Goal: Information Seeking & Learning: Find specific fact

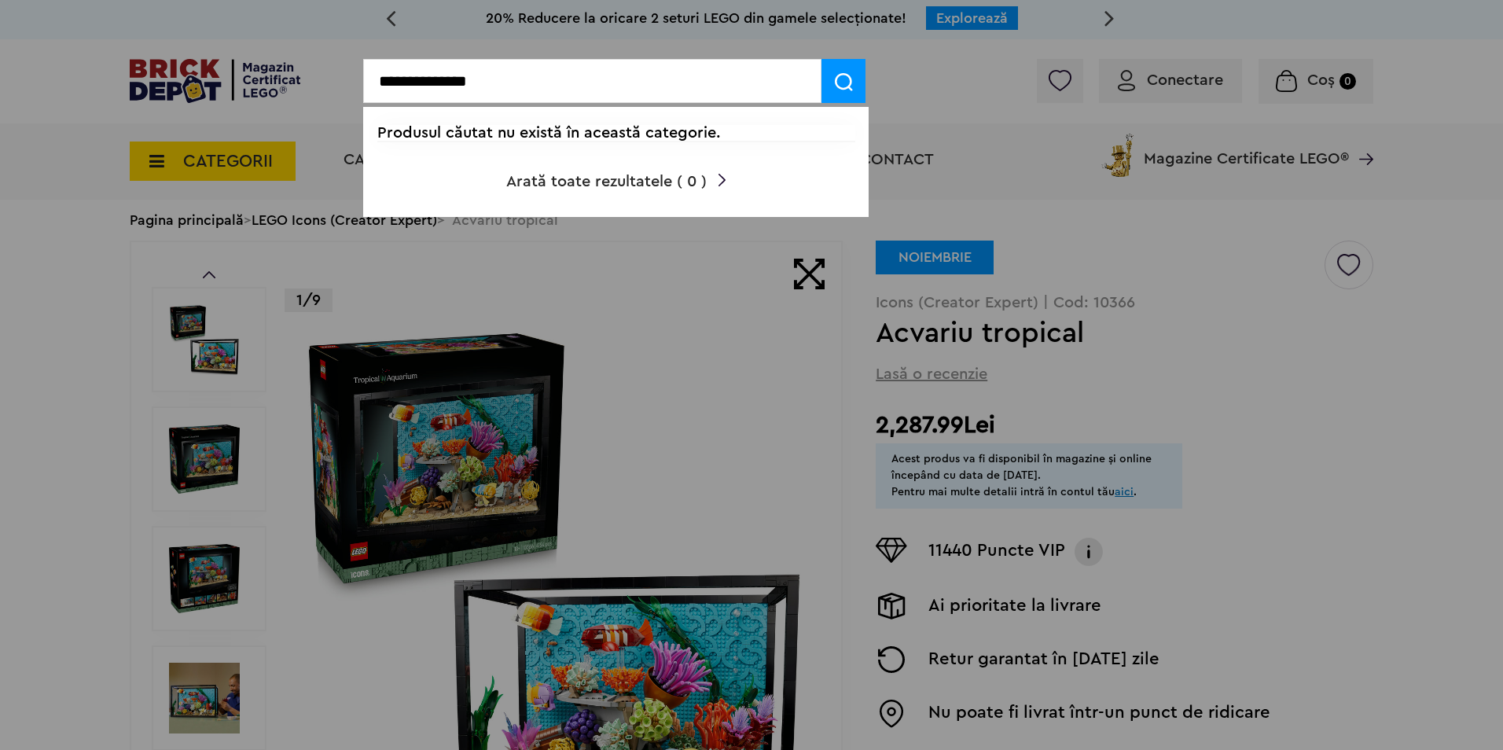
type input "**********"
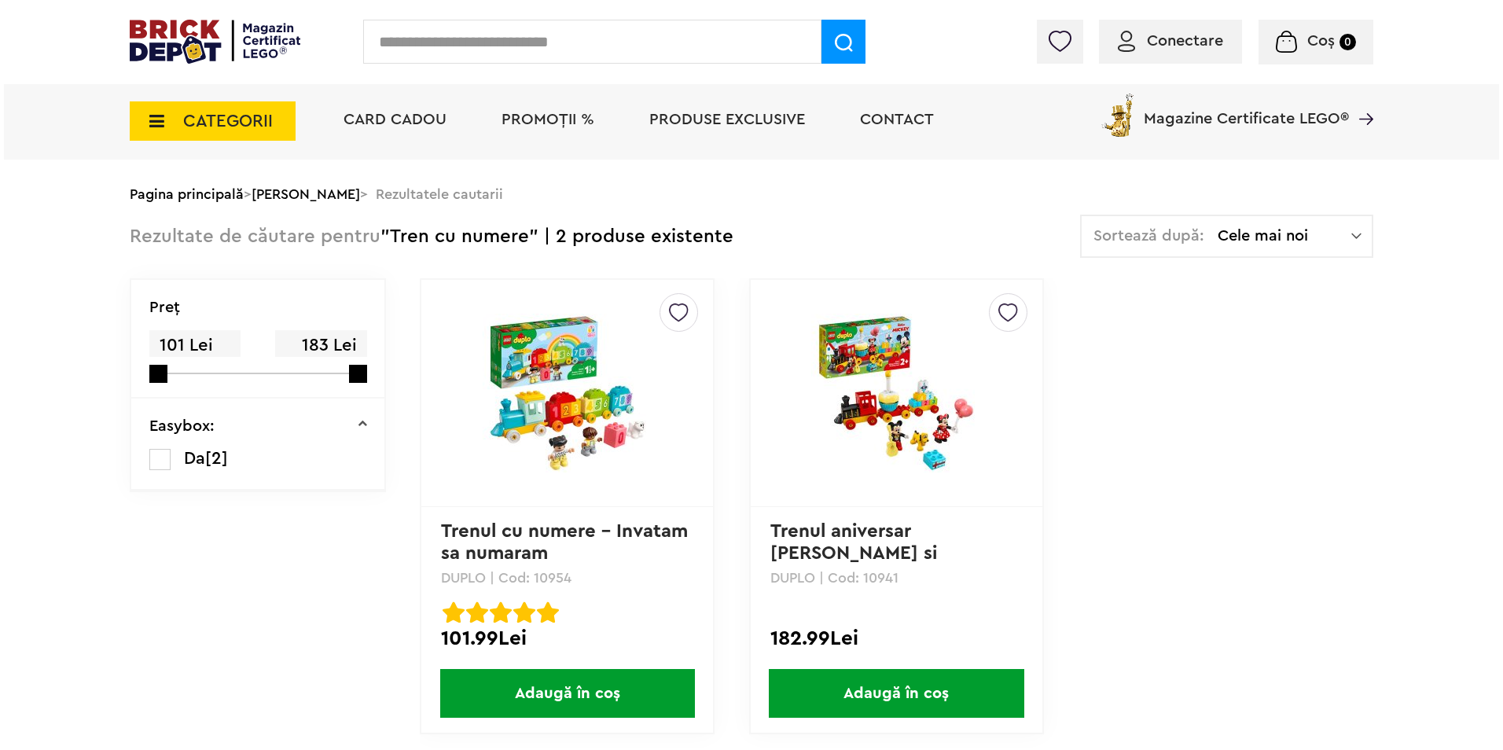
scroll to position [79, 0]
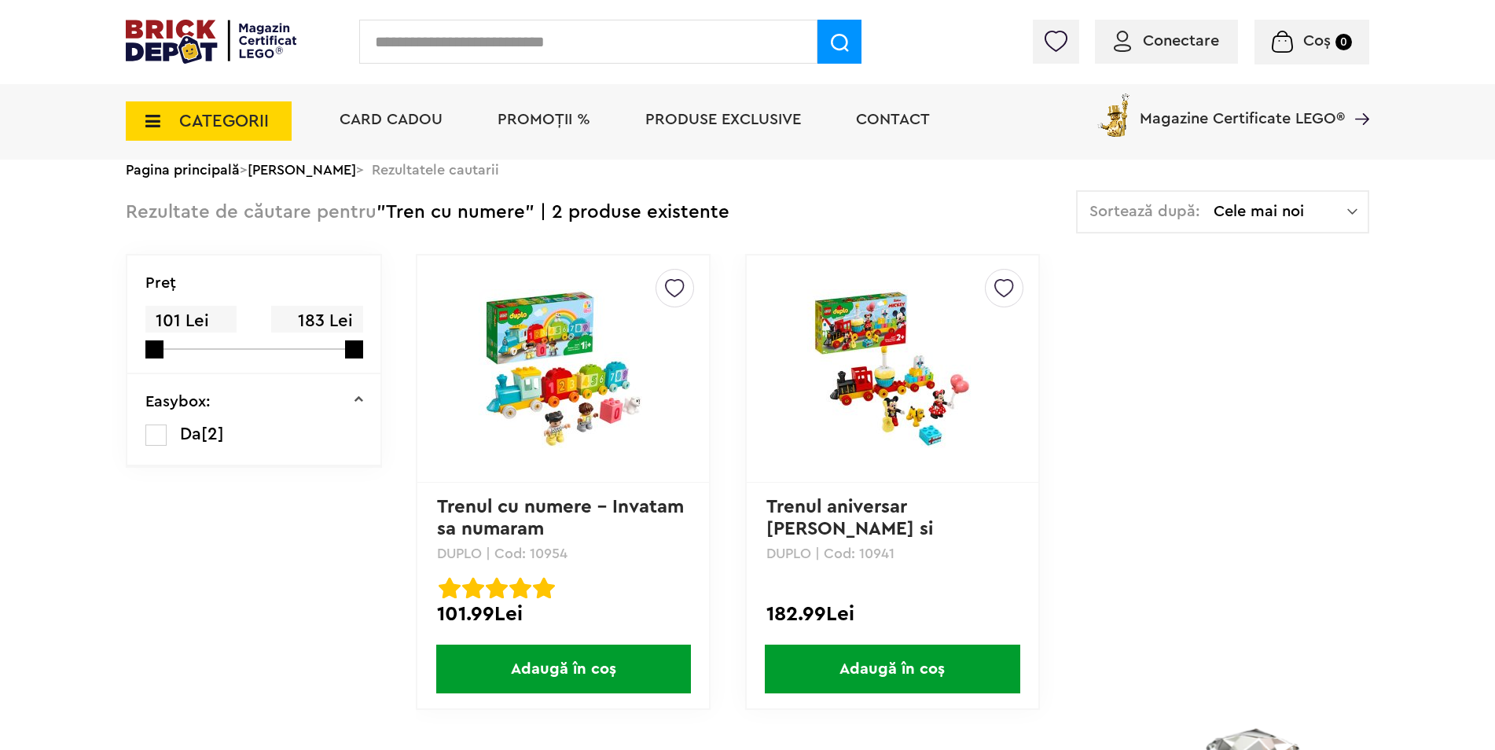
drag, startPoint x: 535, startPoint y: 551, endPoint x: 577, endPoint y: 550, distance: 42.5
click at [577, 550] on p "DUPLO | Cod: 10954" at bounding box center [563, 553] width 252 height 14
drag, startPoint x: 575, startPoint y: 551, endPoint x: 548, endPoint y: 553, distance: 26.8
click at [551, 553] on p "DUPLO | Cod: 10954" at bounding box center [563, 553] width 252 height 14
click at [531, 549] on p "DUPLO | Cod: 10954" at bounding box center [563, 553] width 252 height 14
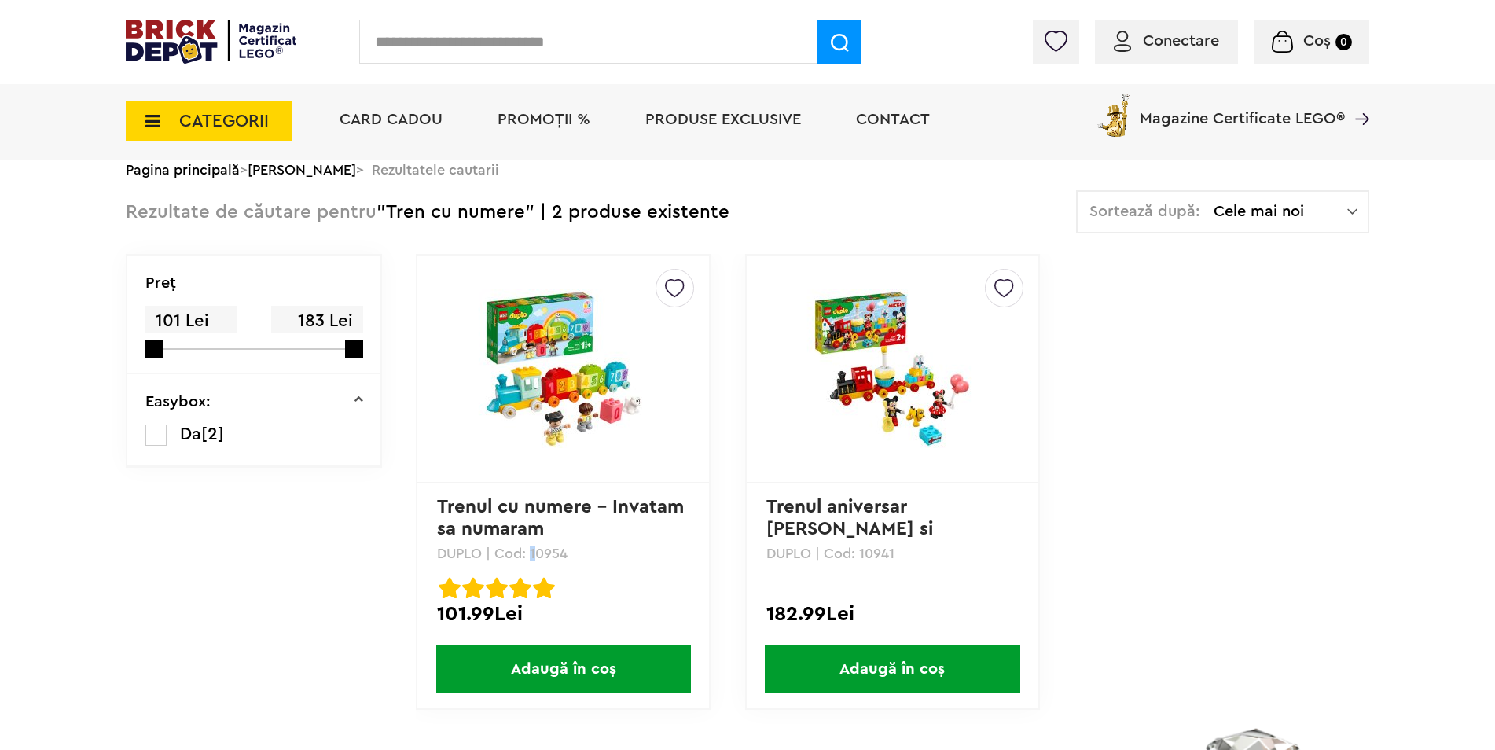
click at [531, 550] on p "DUPLO | Cod: 10954" at bounding box center [563, 553] width 252 height 14
drag, startPoint x: 531, startPoint y: 550, endPoint x: 582, endPoint y: 557, distance: 50.7
click at [582, 557] on p "DUPLO | Cod: 10954" at bounding box center [563, 553] width 252 height 14
copy p "10954"
click at [1337, 360] on div "Creează o listă nouă Trenul cu numere – Invatam sa numaram DUPLO | Cod: 10954 T…" at bounding box center [893, 498] width 954 height 488
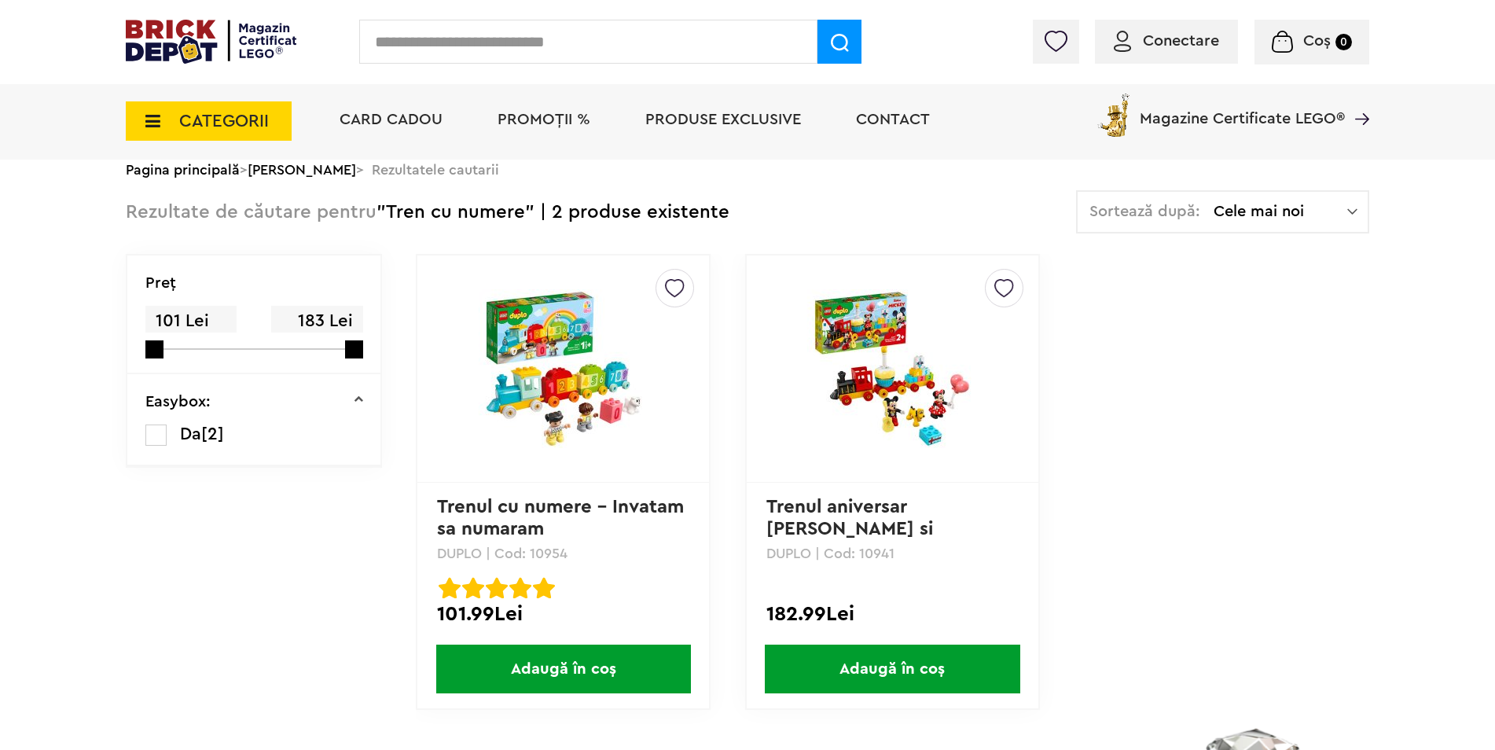
drag, startPoint x: 531, startPoint y: 553, endPoint x: 576, endPoint y: 554, distance: 44.0
click at [576, 554] on p "DUPLO | Cod: 10954" at bounding box center [563, 553] width 252 height 14
click at [438, 54] on input "text" at bounding box center [588, 42] width 458 height 44
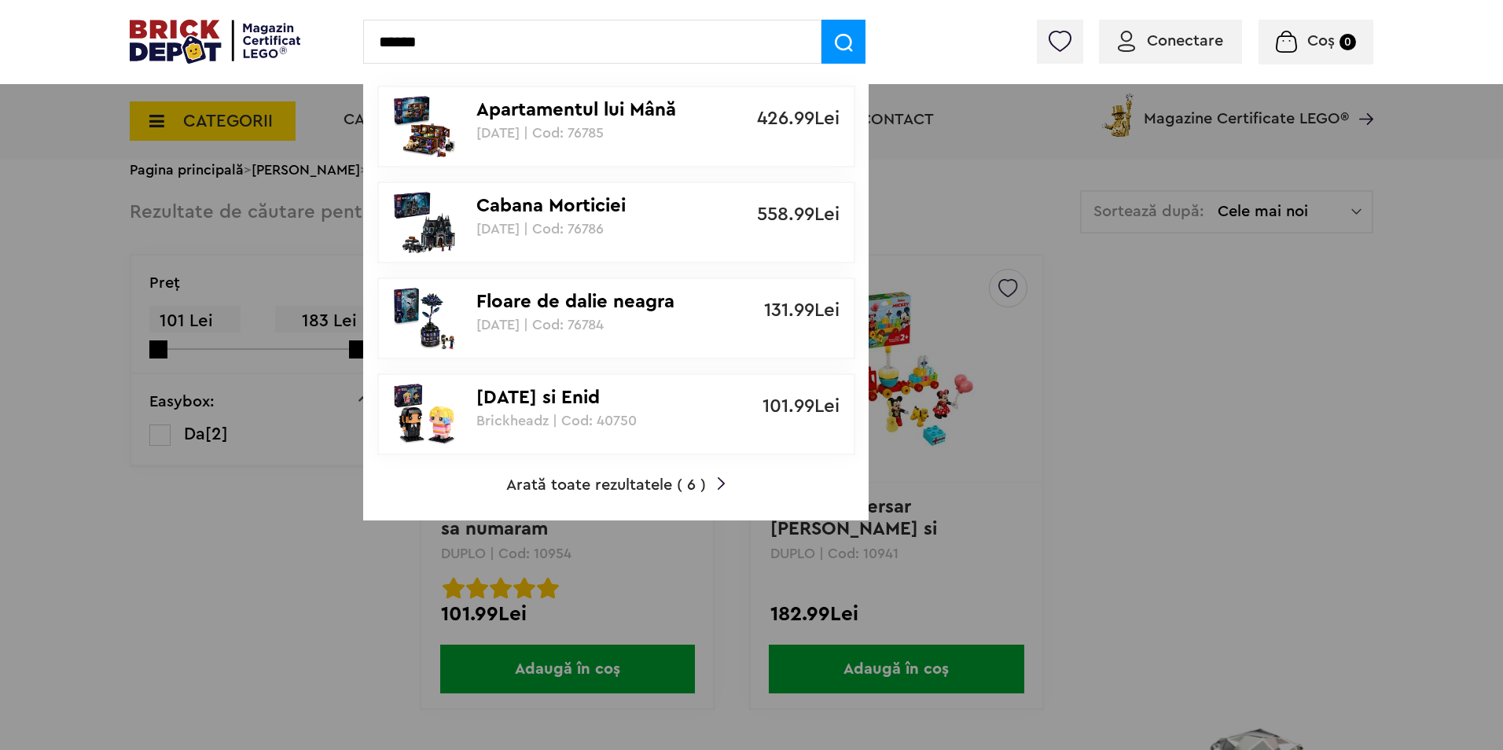
type input "******"
click at [585, 415] on p "Brickheadz | Cod: 40750" at bounding box center [607, 421] width 263 height 16
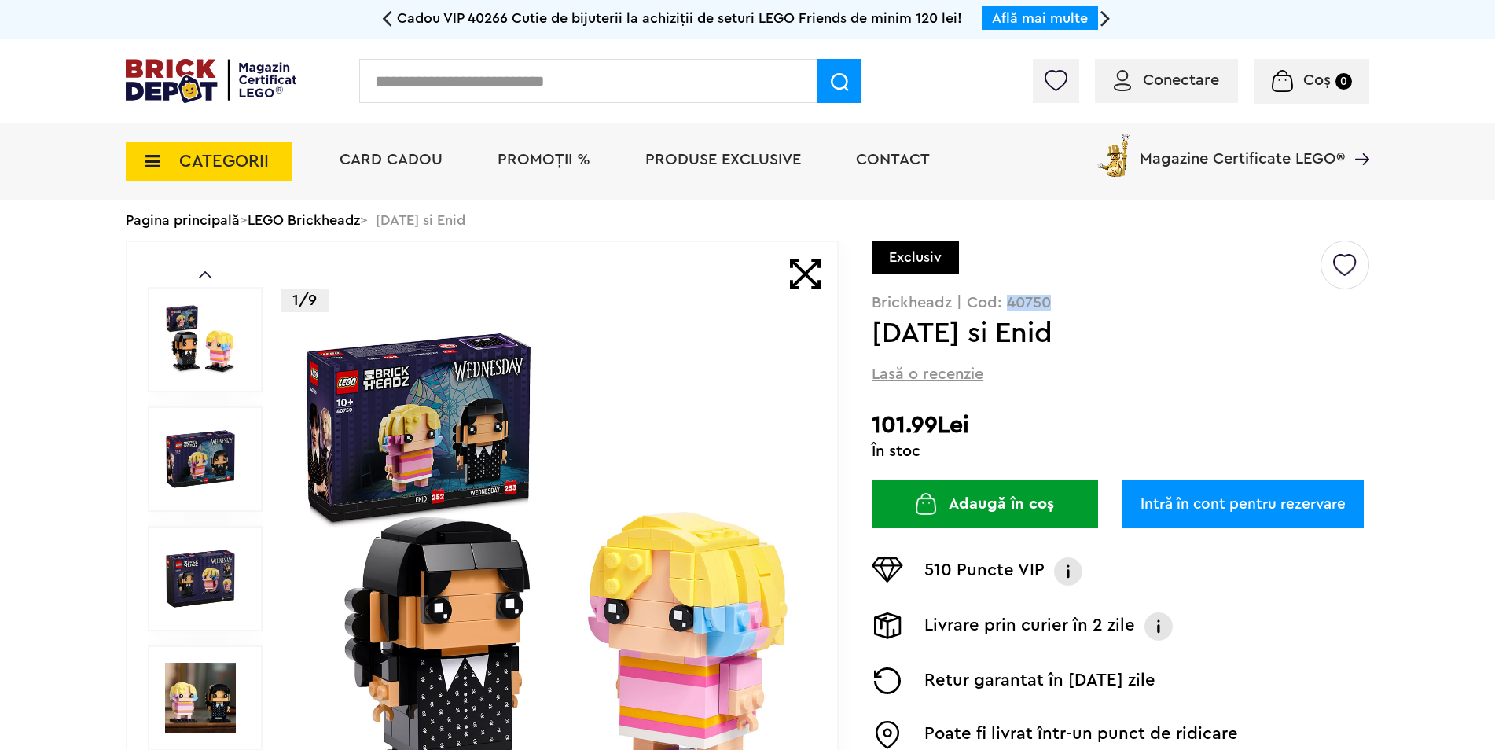
drag, startPoint x: 1008, startPoint y: 305, endPoint x: 1061, endPoint y: 302, distance: 52.8
click at [1061, 302] on p "Brickheadz | Cod: 40750" at bounding box center [1121, 303] width 498 height 16
copy p "40750"
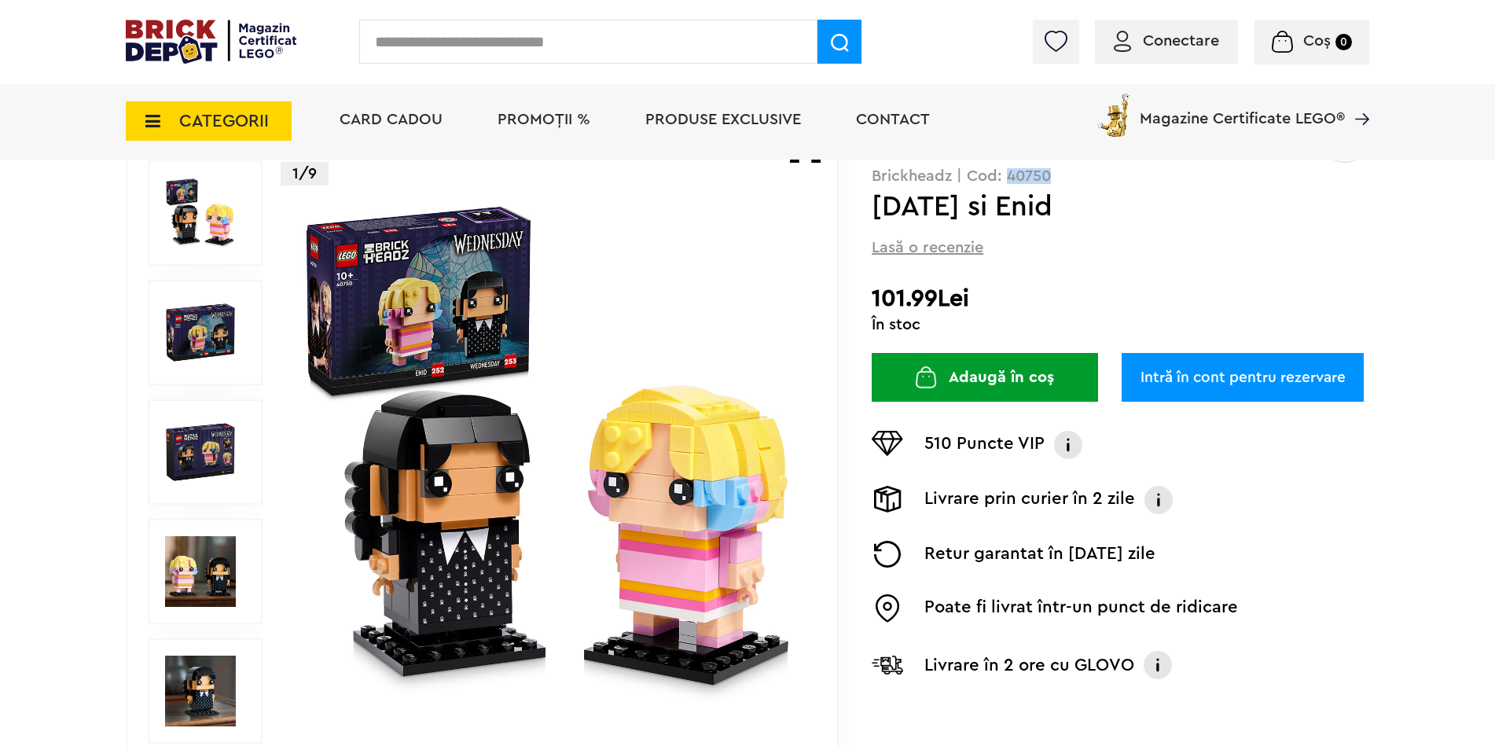
scroll to position [157, 0]
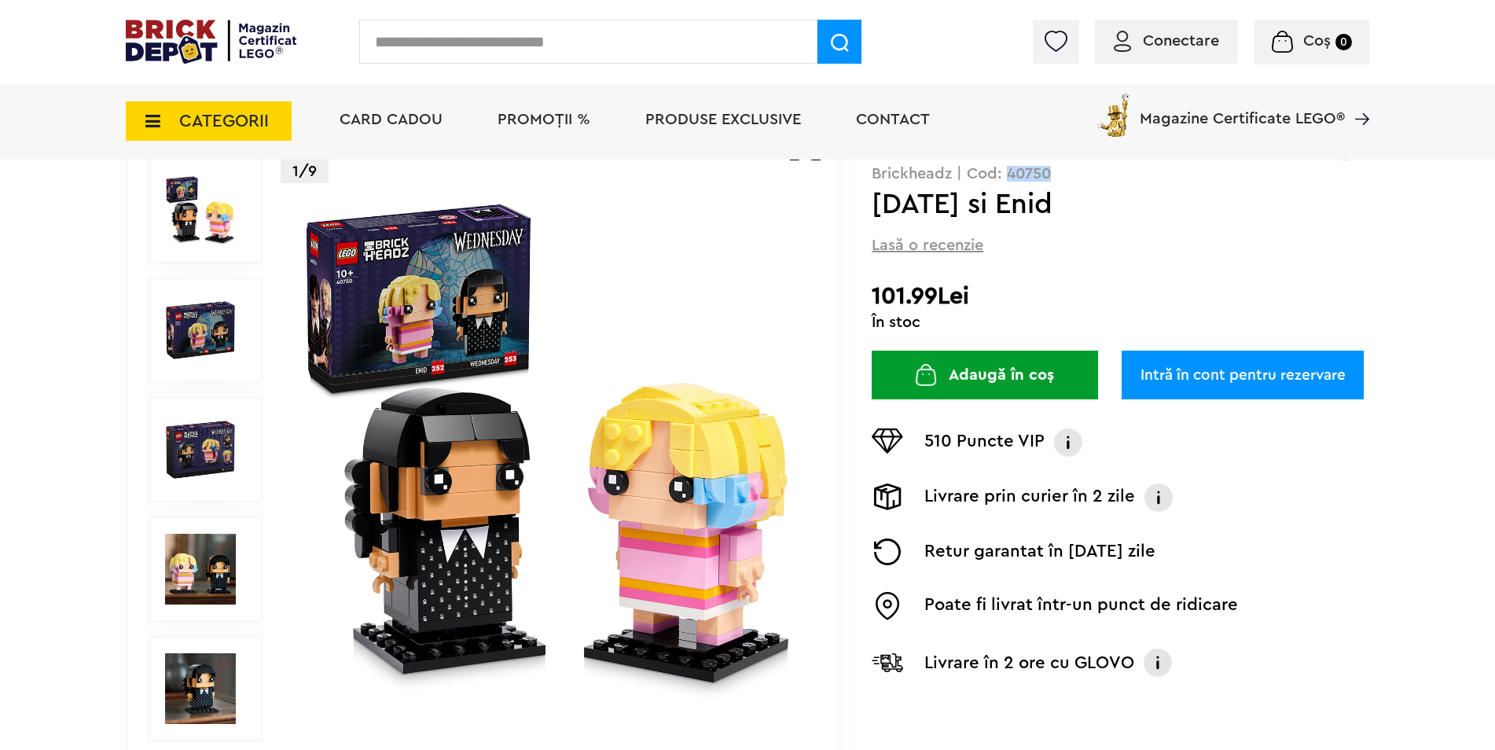
click at [189, 325] on img at bounding box center [200, 330] width 71 height 71
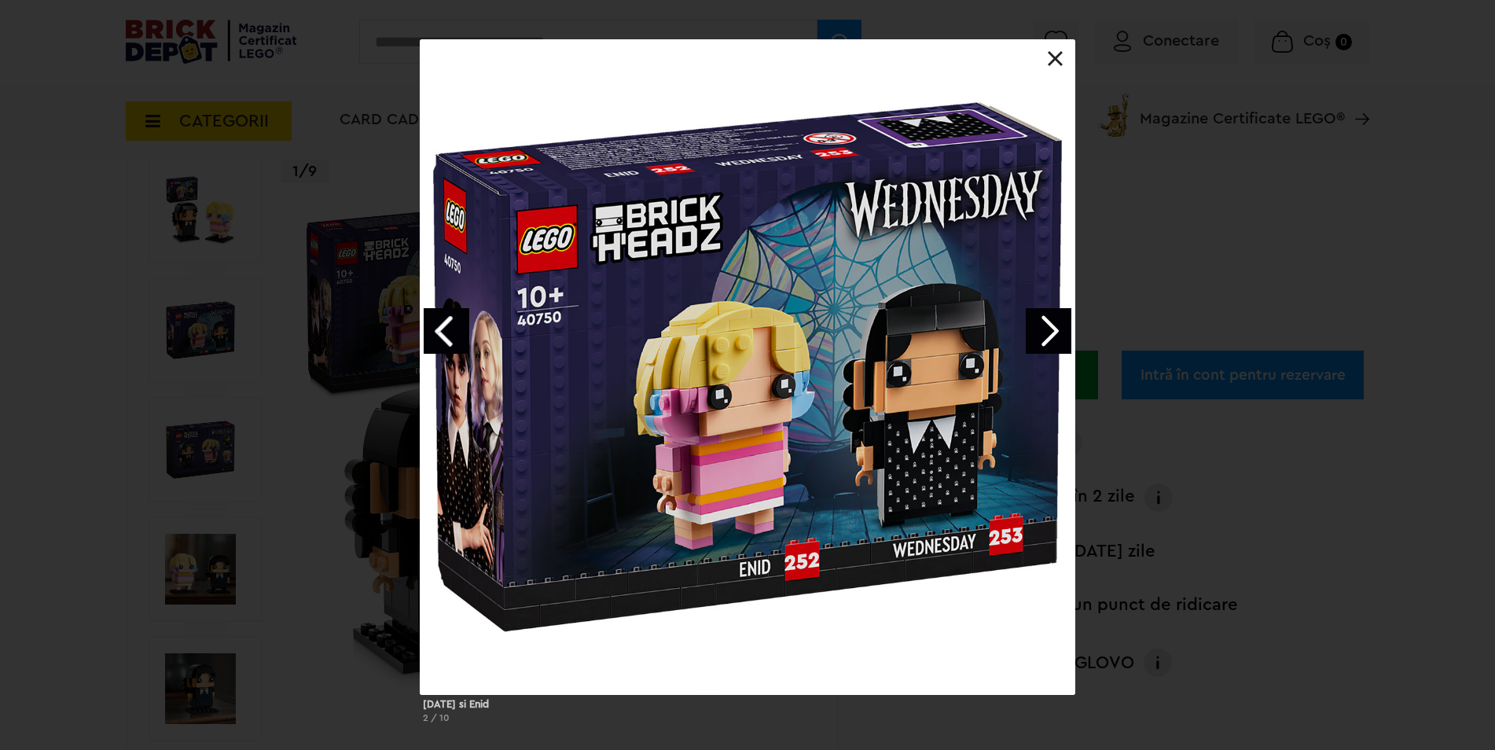
click at [1054, 61] on link at bounding box center [1056, 59] width 16 height 16
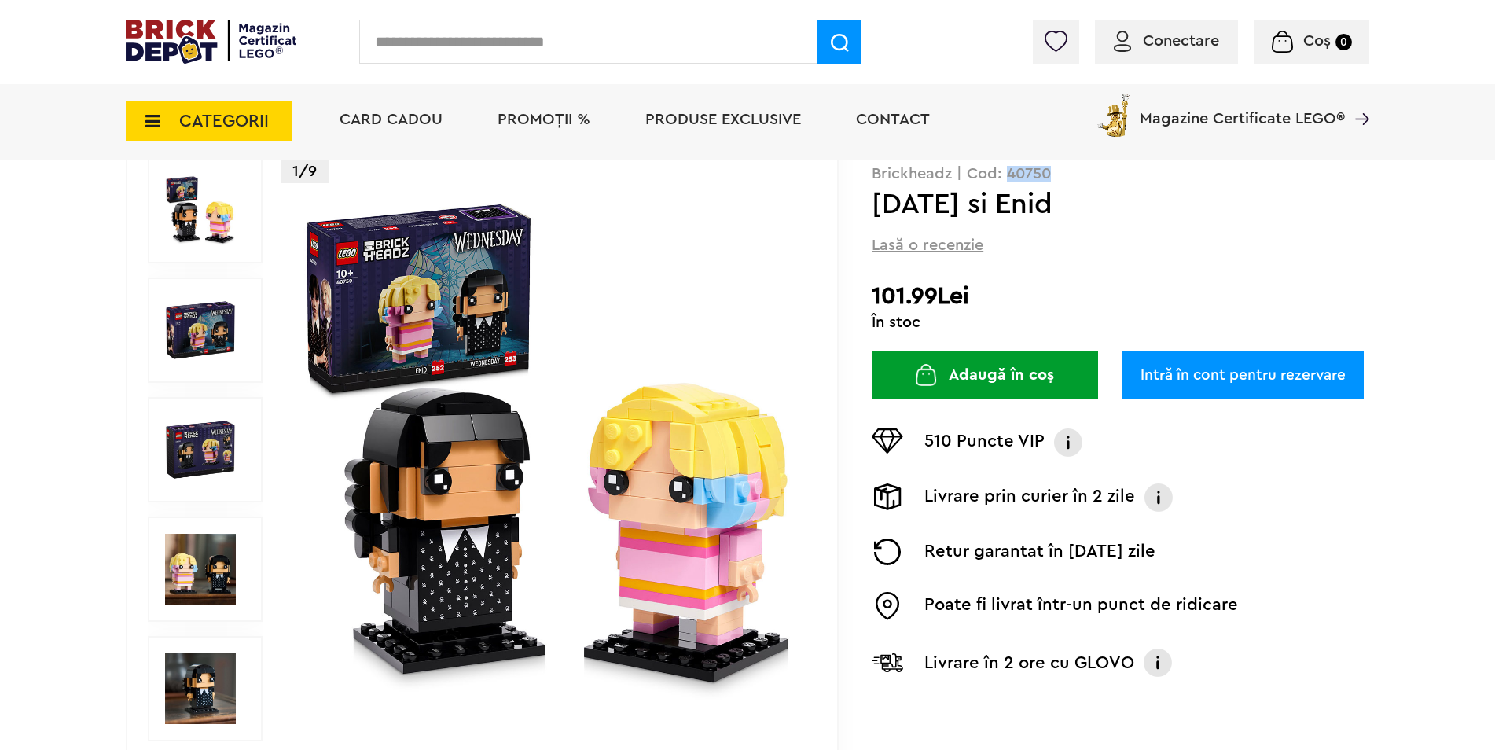
click at [204, 459] on img at bounding box center [200, 449] width 71 height 71
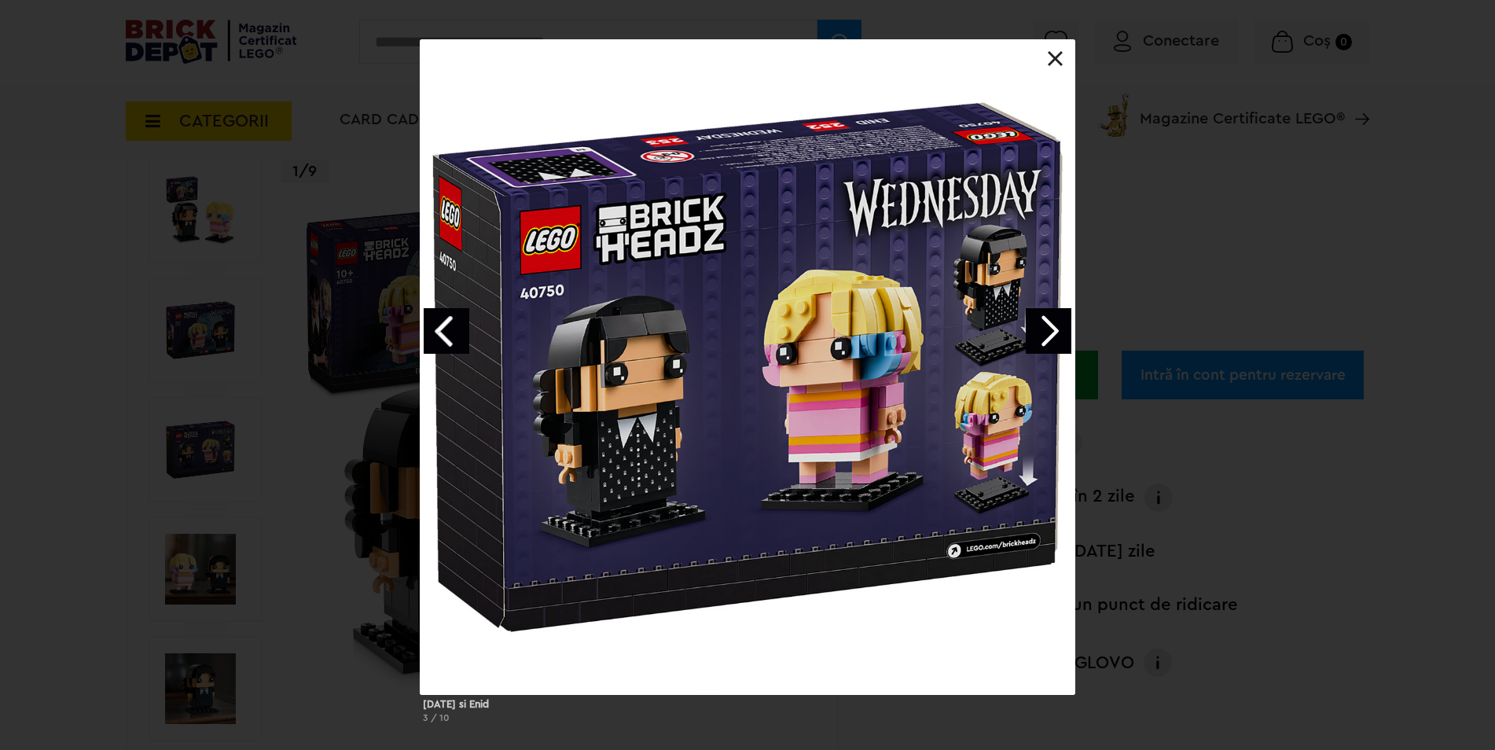
click at [1054, 61] on link at bounding box center [1056, 59] width 16 height 16
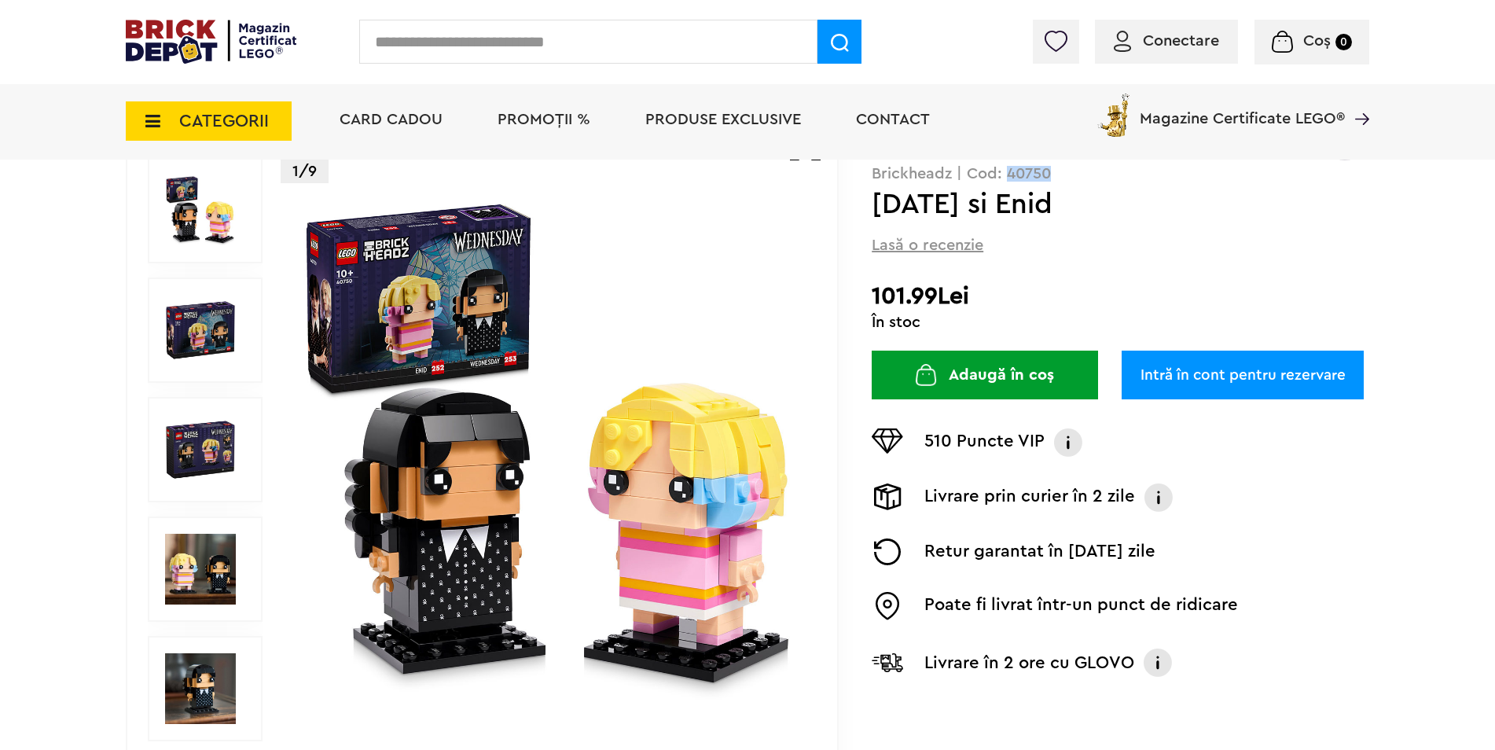
click at [201, 557] on img at bounding box center [200, 569] width 71 height 71
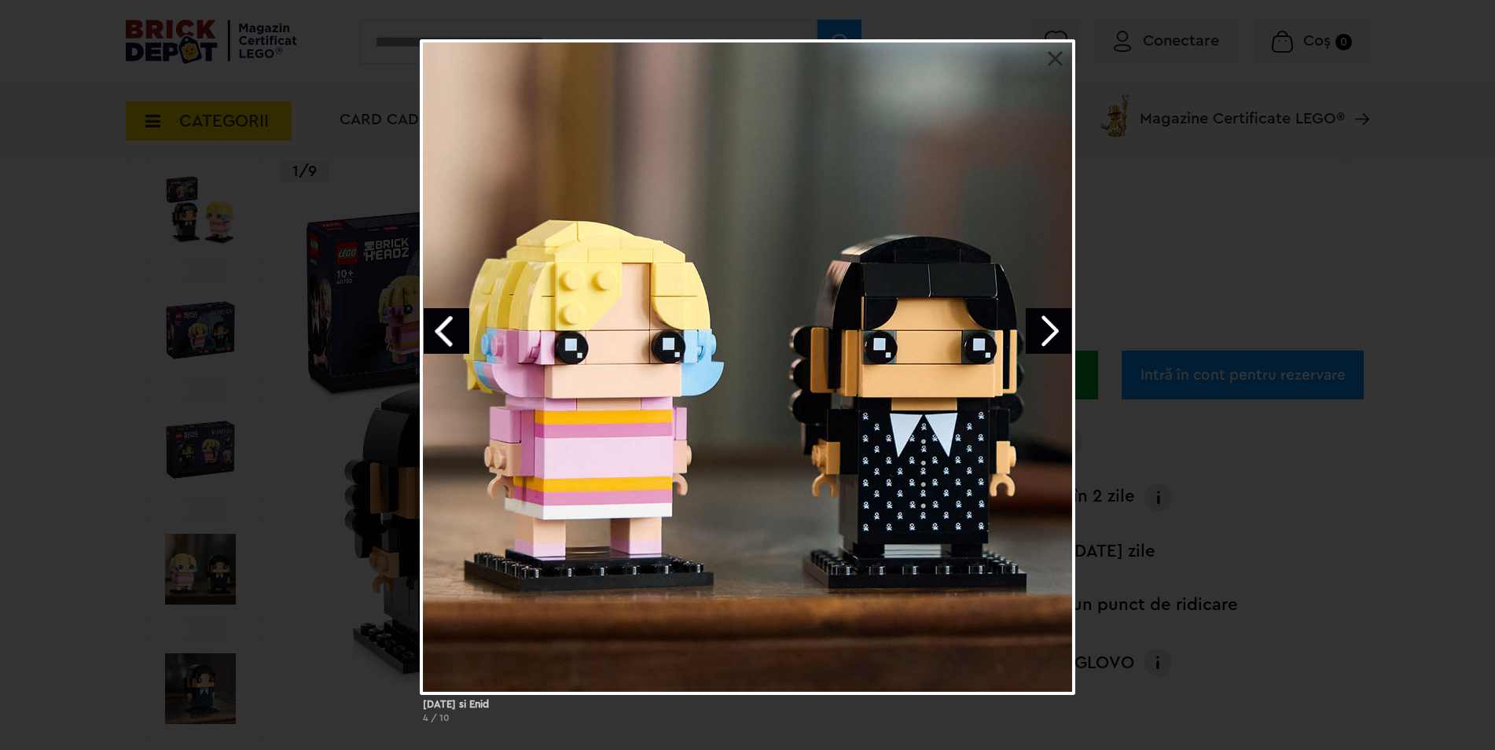
click at [1055, 57] on link at bounding box center [1056, 59] width 16 height 16
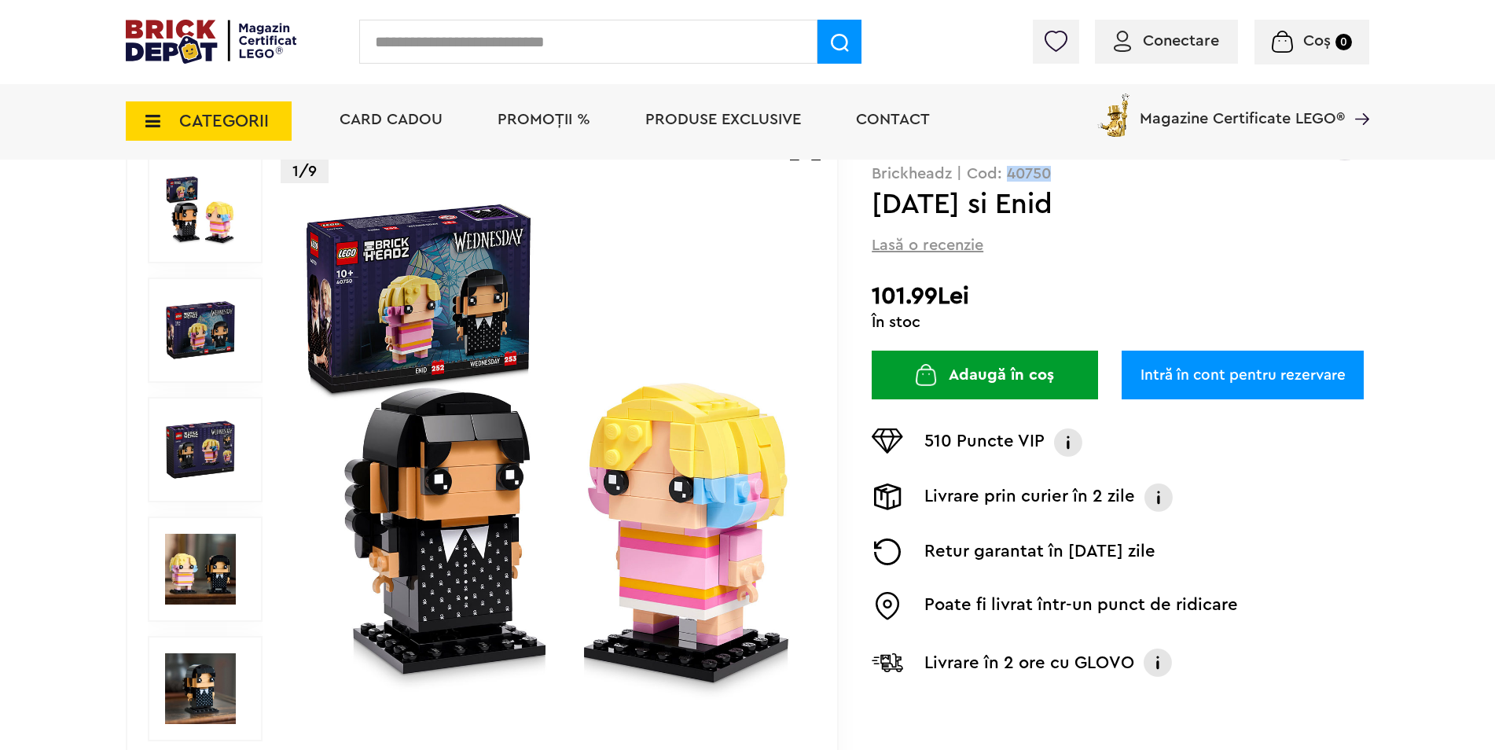
click at [204, 700] on img at bounding box center [200, 688] width 71 height 71
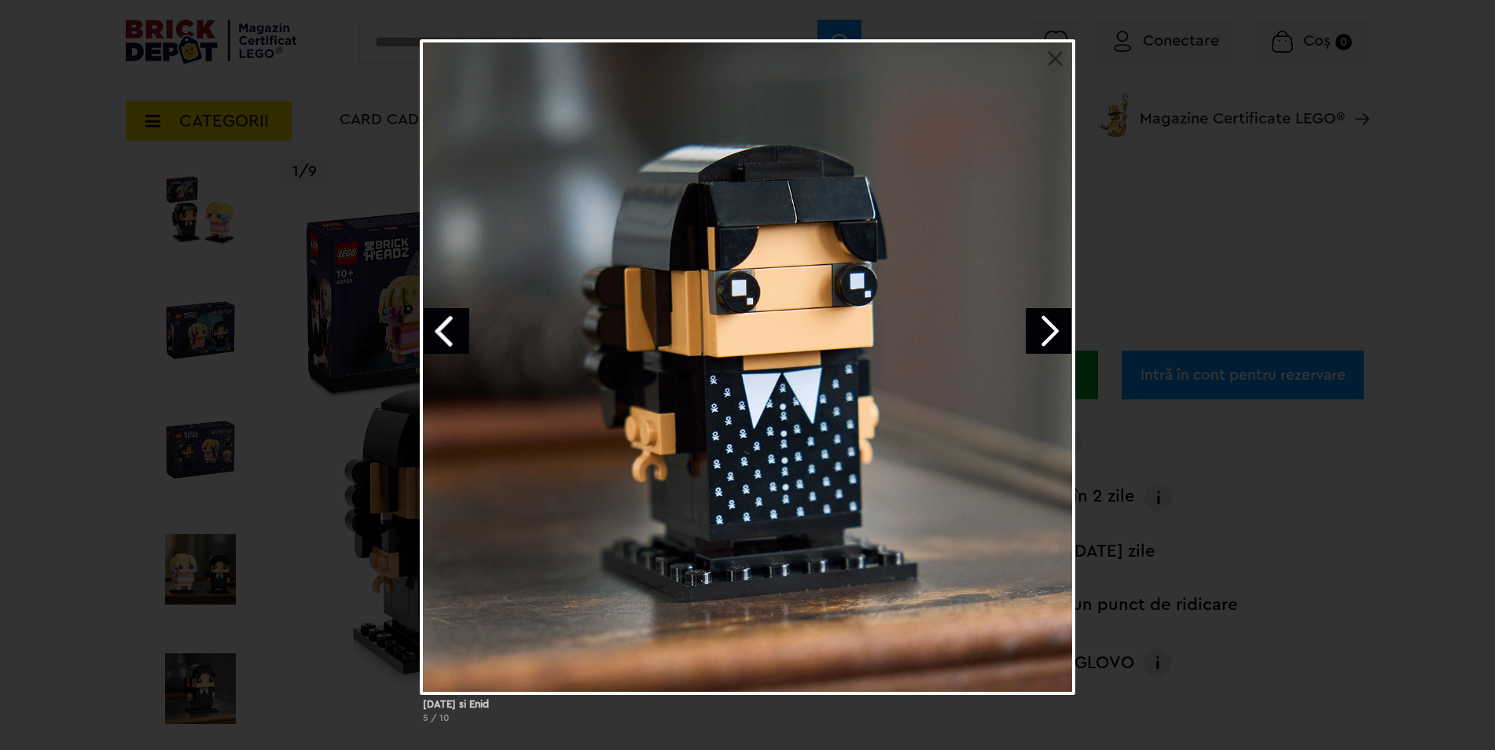
click at [1045, 64] on div at bounding box center [748, 367] width 656 height 656
click at [1055, 64] on link at bounding box center [1056, 59] width 16 height 16
